Goal: Information Seeking & Learning: Get advice/opinions

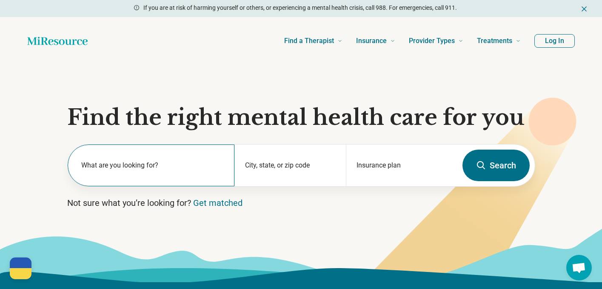
click at [105, 158] on div "What are you looking for?" at bounding box center [151, 165] width 167 height 42
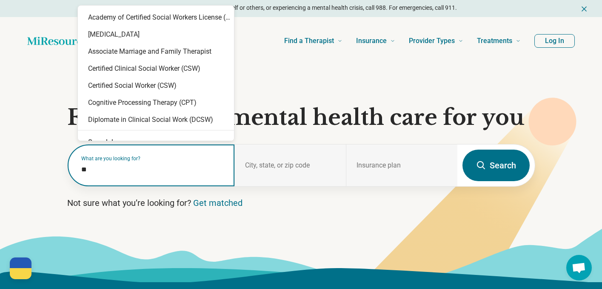
type input "***"
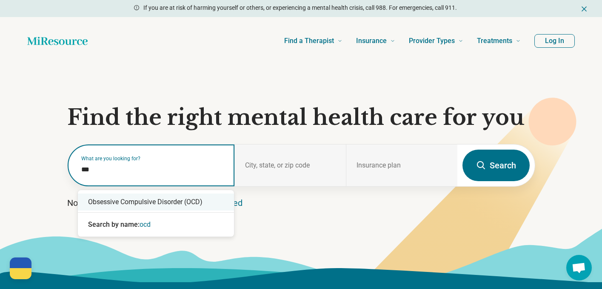
click at [127, 206] on div "Obsessive Compulsive Disorder (OCD)" at bounding box center [156, 201] width 156 height 17
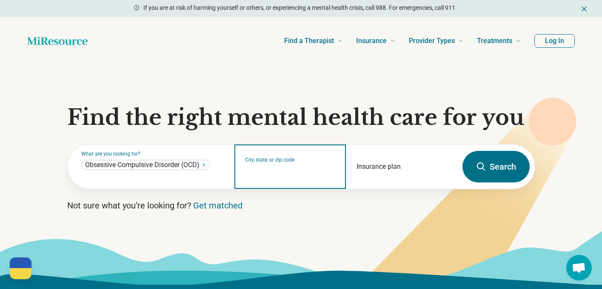
click at [281, 169] on input "City, state, or zip code" at bounding box center [290, 172] width 91 height 10
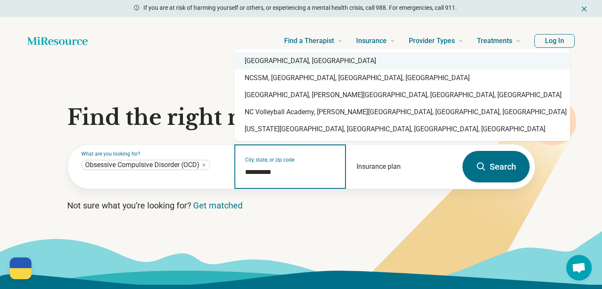
click at [278, 63] on div "[GEOGRAPHIC_DATA], [GEOGRAPHIC_DATA]" at bounding box center [402, 60] width 336 height 17
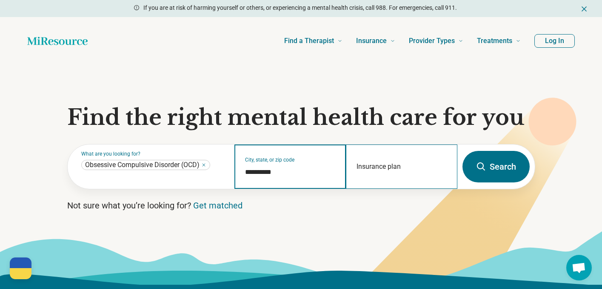
type input "**********"
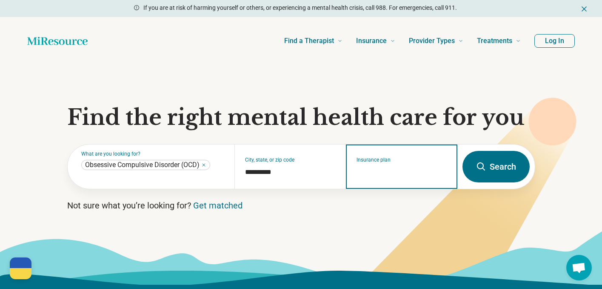
click at [384, 168] on input "Insurance plan" at bounding box center [402, 172] width 91 height 10
click at [358, 204] on div "DSHIP" at bounding box center [364, 204] width 37 height 17
type input "*****"
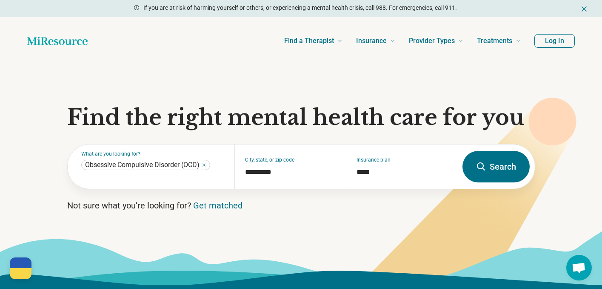
click at [472, 175] on button "Search" at bounding box center [496, 166] width 67 height 31
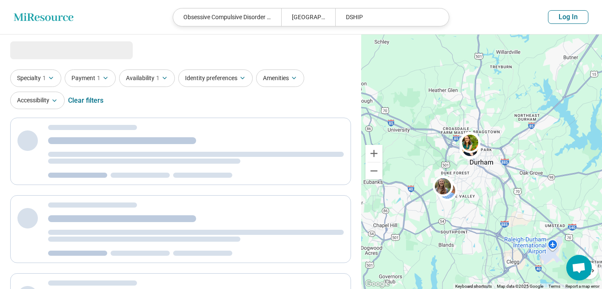
select select "***"
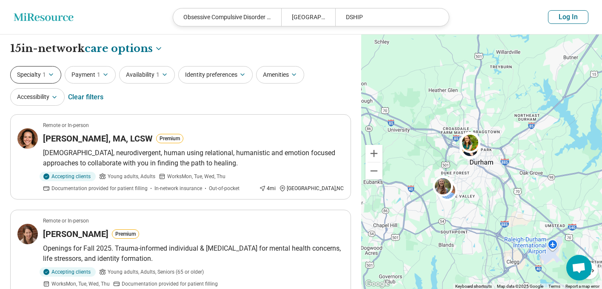
click at [52, 74] on icon "button" at bounding box center [50, 75] width 3 height 2
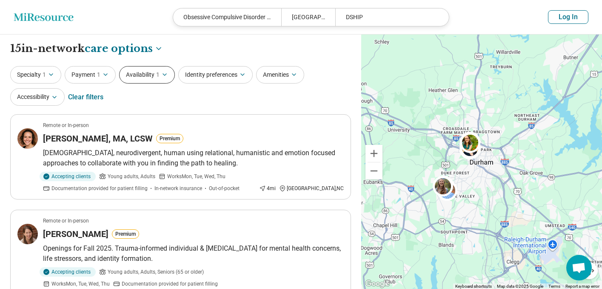
click at [166, 81] on button "Availability 1" at bounding box center [147, 74] width 56 height 17
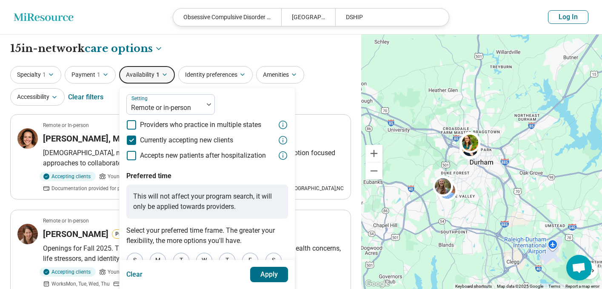
click at [251, 95] on div "Setting Remote or in-person Providers who practice in multiple states Currently…" at bounding box center [207, 127] width 162 height 66
click at [328, 86] on div "Specialty 1 Payment 1 Availability 1 Setting Remote or in-person Providers who …" at bounding box center [180, 86] width 341 height 41
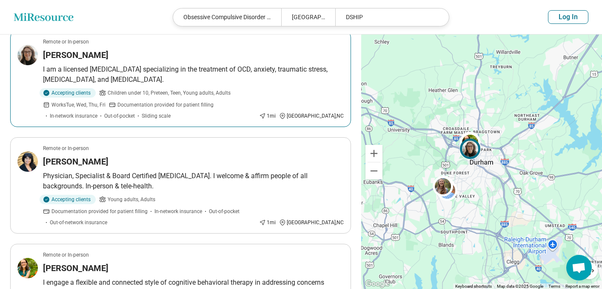
scroll to position [374, 0]
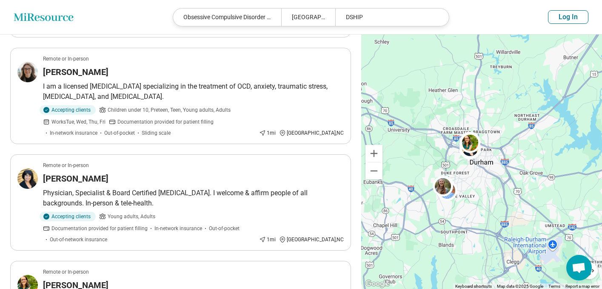
click at [562, 11] on button "Log In" at bounding box center [568, 17] width 40 height 14
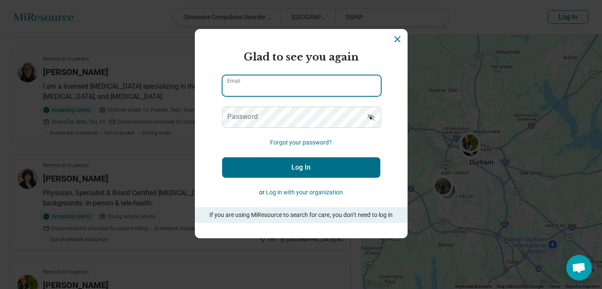
click at [291, 88] on input "Email" at bounding box center [302, 85] width 158 height 20
type input "**********"
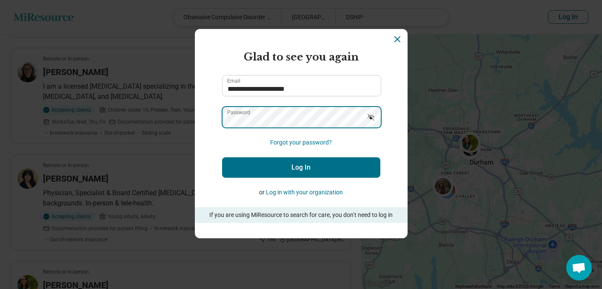
click at [222, 157] on button "Log In" at bounding box center [301, 167] width 158 height 20
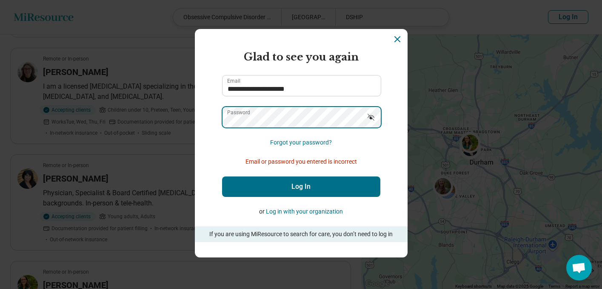
click at [222, 176] on button "Log In" at bounding box center [301, 186] width 158 height 20
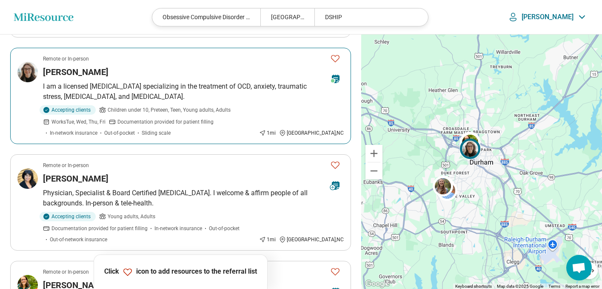
click at [335, 59] on icon "Favorite" at bounding box center [335, 58] width 10 height 10
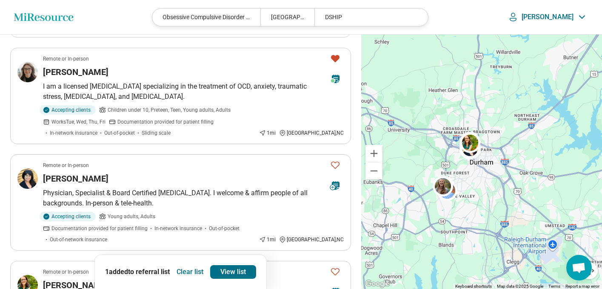
click at [350, 43] on ul "Remote or In-person [PERSON_NAME], [GEOGRAPHIC_DATA], LCSW Premium [DEMOGRAPHIC…" at bounding box center [180, 244] width 341 height 1009
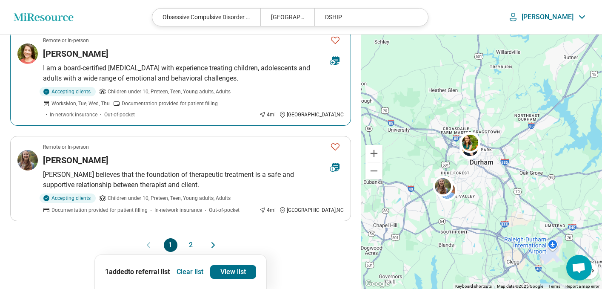
scroll to position [919, 0]
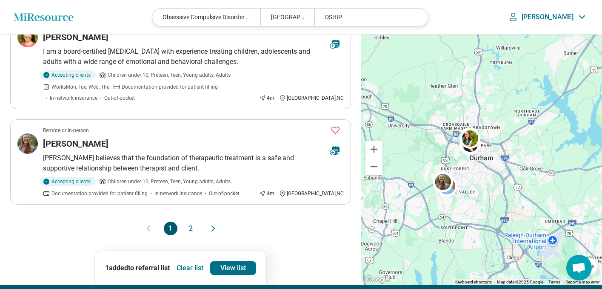
click at [191, 221] on button "2" at bounding box center [191, 228] width 14 height 14
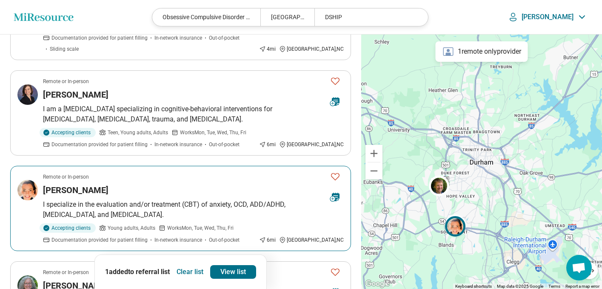
scroll to position [170, 0]
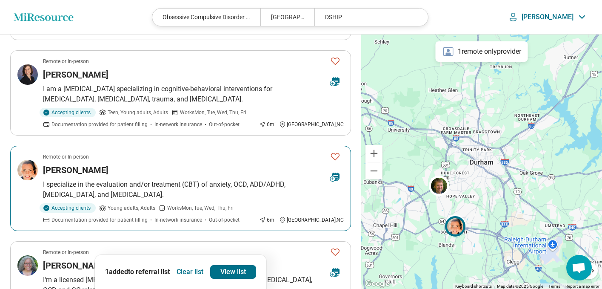
click at [333, 151] on icon "Favorite" at bounding box center [335, 156] width 10 height 10
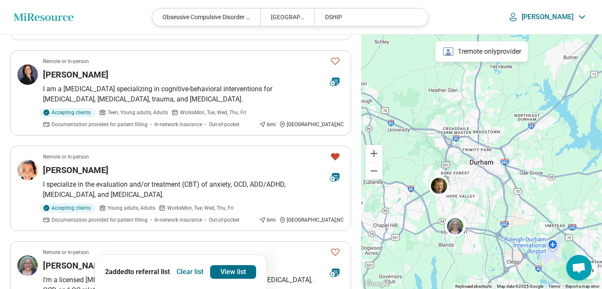
click at [355, 160] on div "**********" at bounding box center [180, 182] width 361 height 637
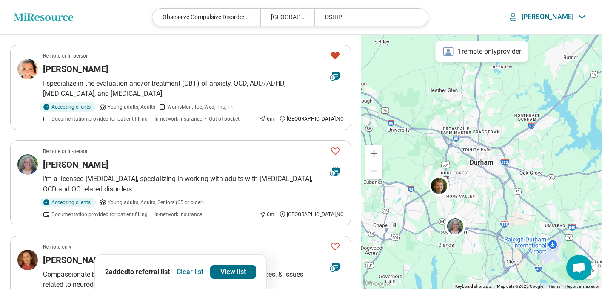
scroll to position [272, 0]
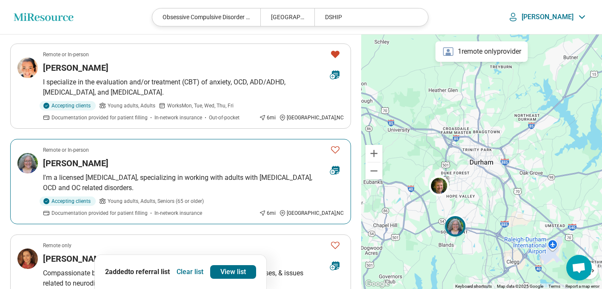
click at [182, 158] on article "Remote or In-person [PERSON_NAME] I'm a licensed [MEDICAL_DATA], specializing i…" at bounding box center [180, 181] width 341 height 85
click at [337, 144] on icon "Favorite" at bounding box center [335, 149] width 10 height 10
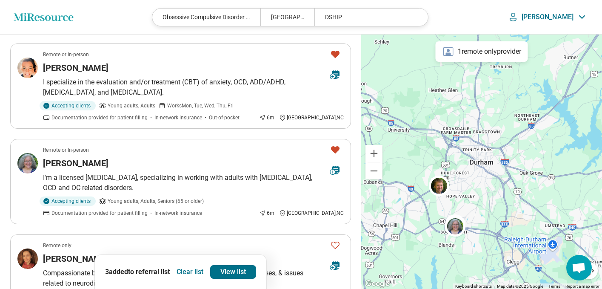
click at [354, 132] on div "**********" at bounding box center [180, 80] width 361 height 637
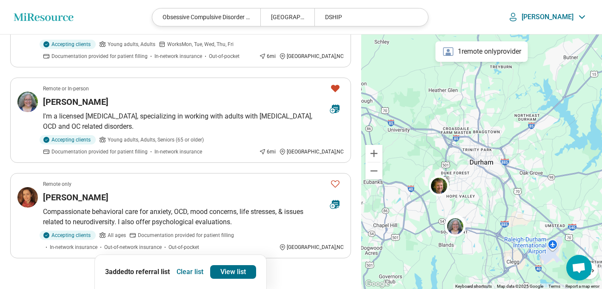
scroll to position [374, 0]
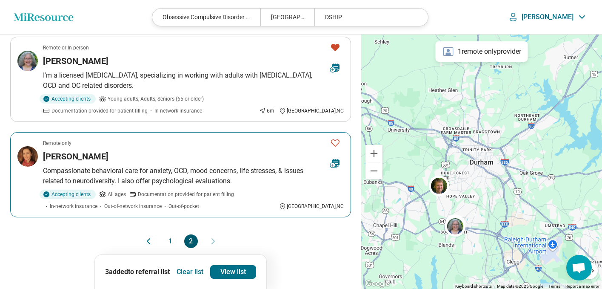
click at [336, 137] on icon "Favorite" at bounding box center [335, 142] width 10 height 10
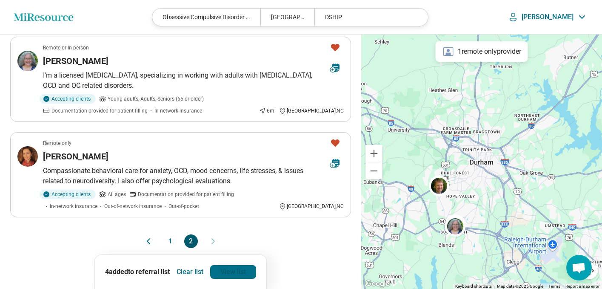
click at [242, 269] on link "View list" at bounding box center [233, 272] width 46 height 14
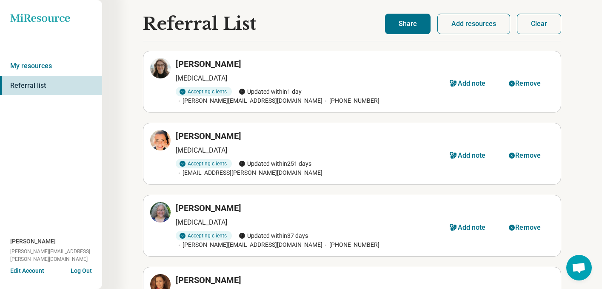
click at [402, 25] on button "Share" at bounding box center [408, 24] width 46 height 20
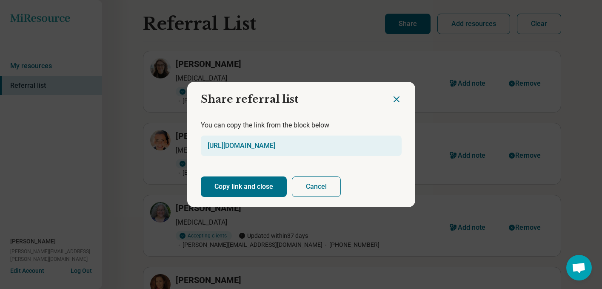
click at [263, 181] on button "Copy link and close" at bounding box center [244, 186] width 86 height 20
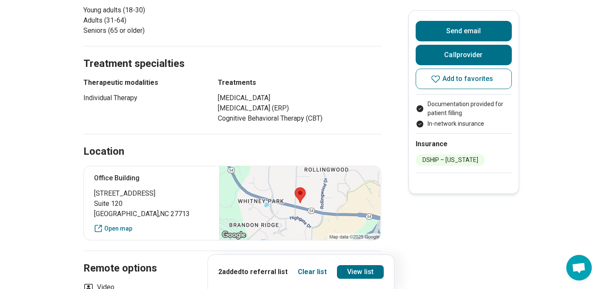
scroll to position [289, 0]
